Goal: Information Seeking & Learning: Check status

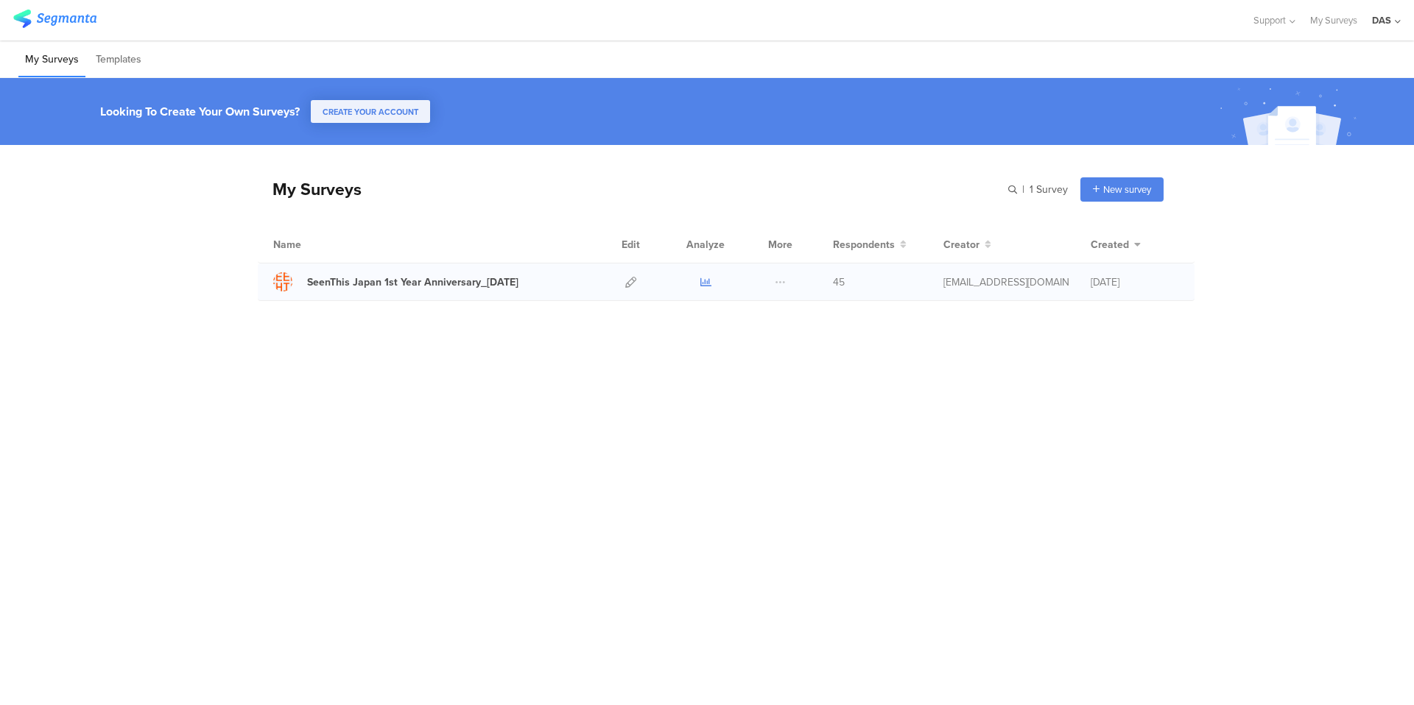
click at [707, 284] on icon at bounding box center [705, 282] width 11 height 11
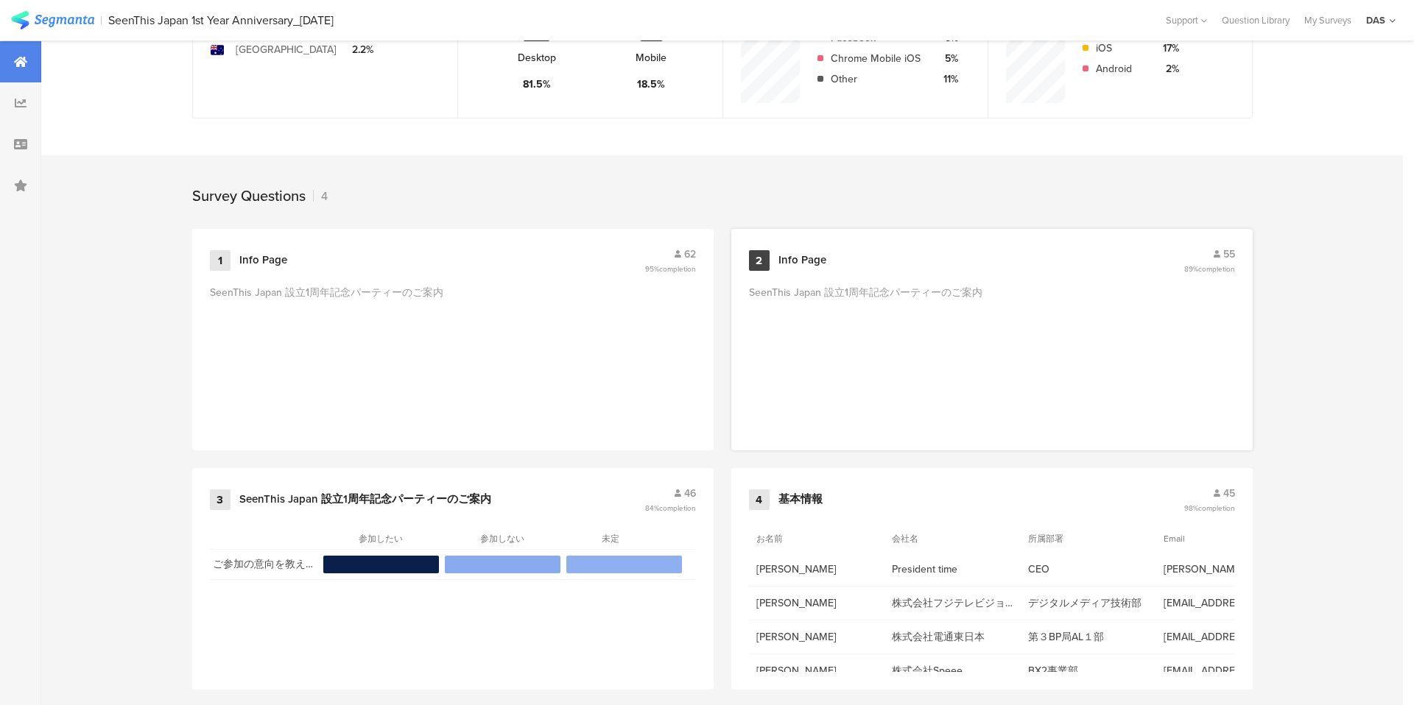
scroll to position [497, 0]
